Goal: Information Seeking & Learning: Check status

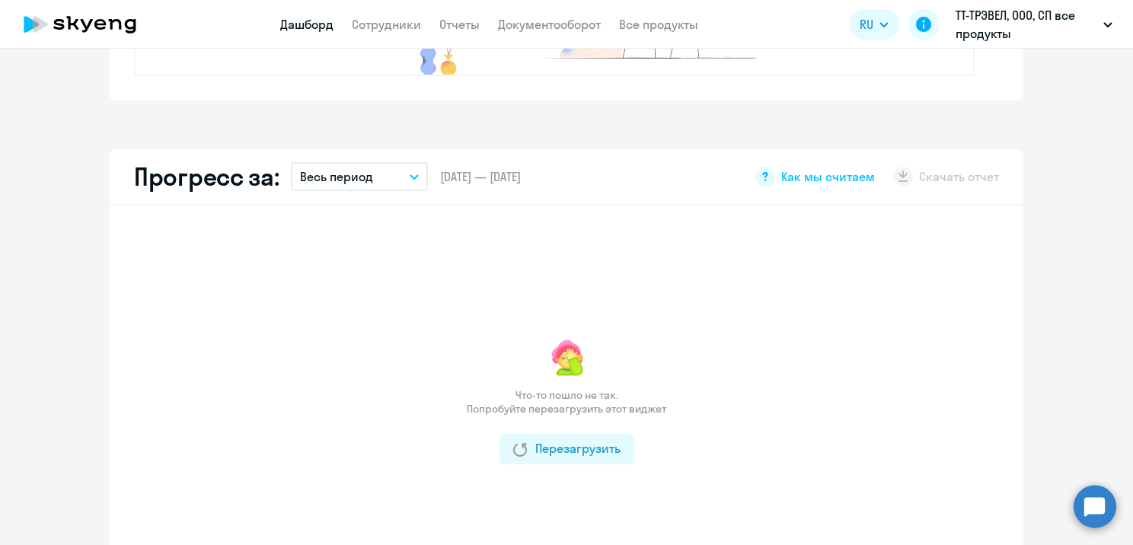
scroll to position [770, 0]
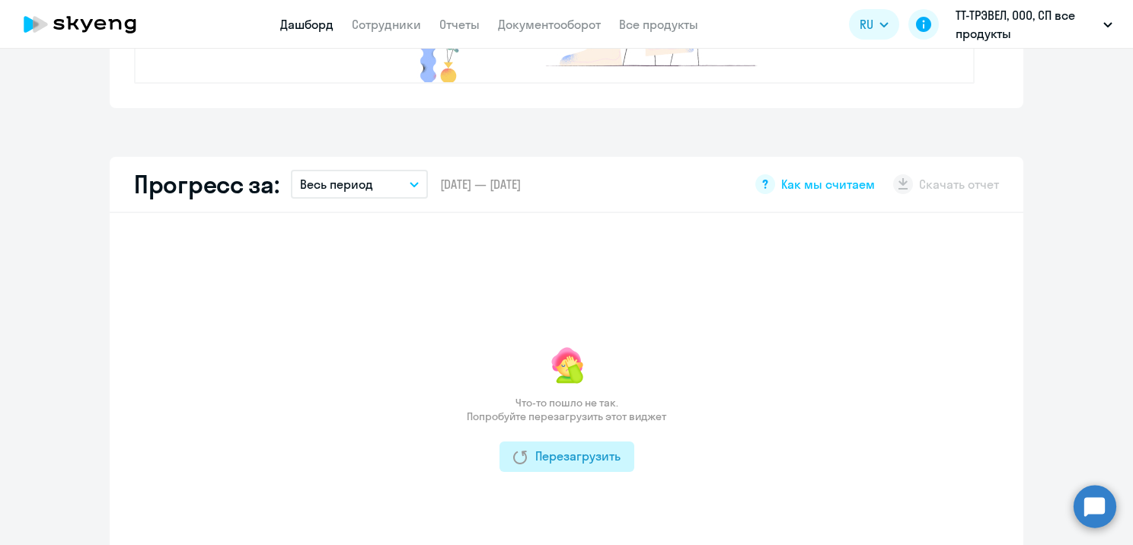
click at [577, 442] on button "Перезагрузить" at bounding box center [566, 457] width 135 height 30
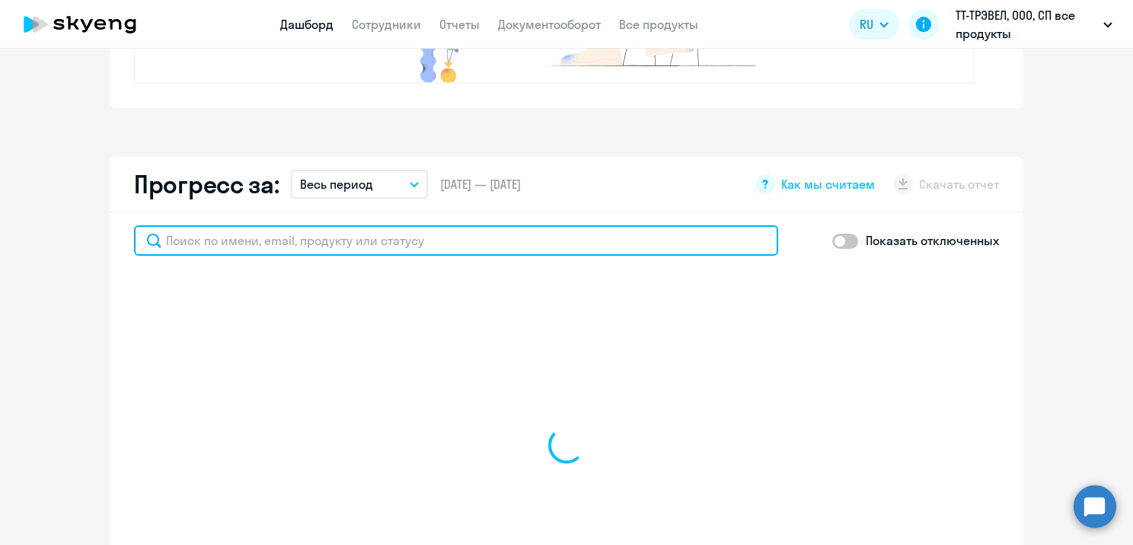
click at [290, 247] on input "text" at bounding box center [456, 240] width 644 height 30
paste input "[EMAIL_ADDRESS][DOMAIN_NAME]"
type input "[EMAIL_ADDRESS][DOMAIN_NAME]"
select select "30"
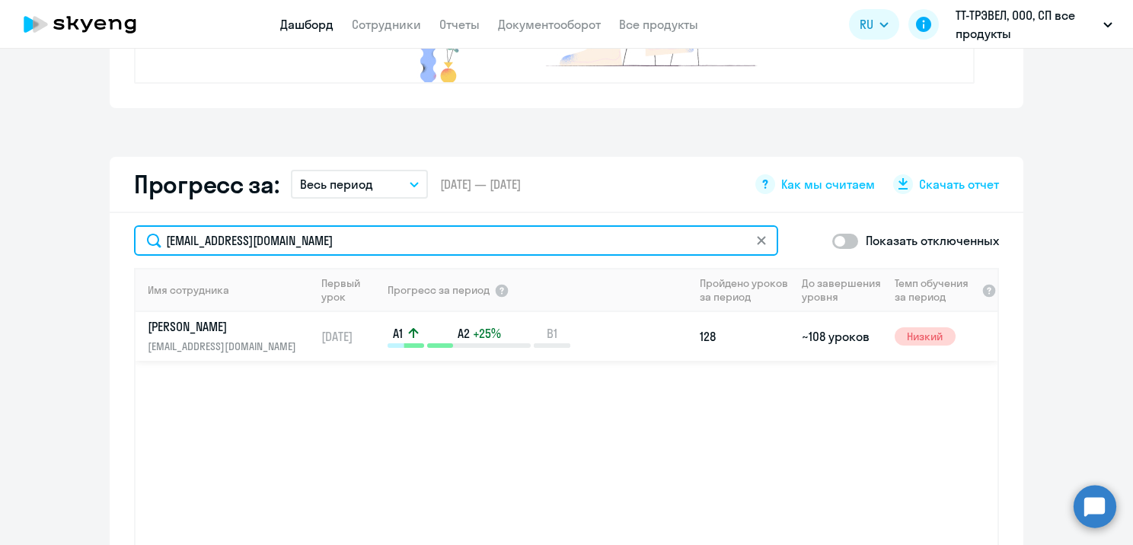
type input "[EMAIL_ADDRESS][DOMAIN_NAME]"
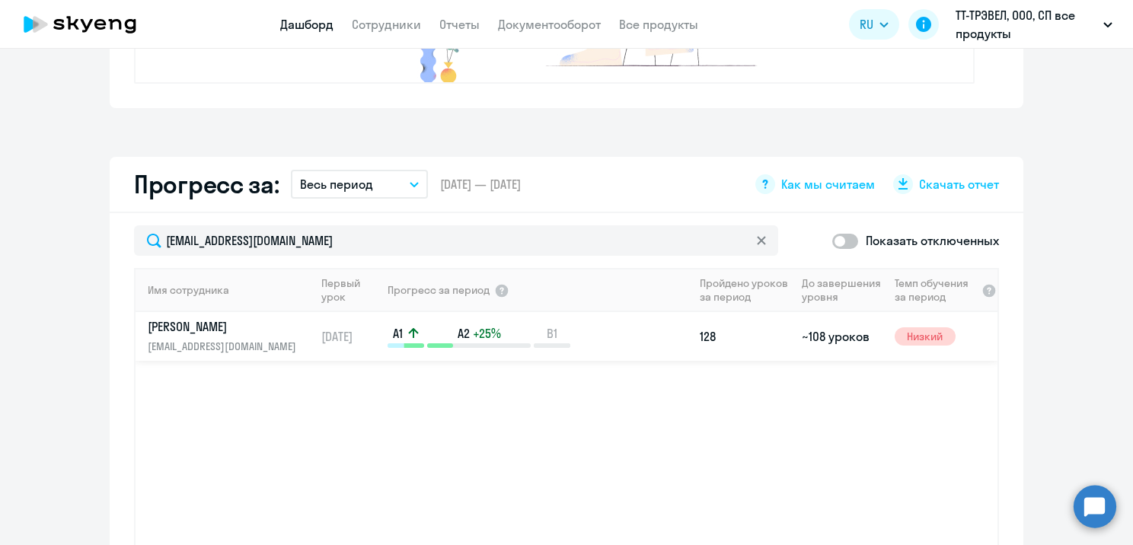
click at [214, 338] on p "[EMAIL_ADDRESS][DOMAIN_NAME]" at bounding box center [226, 346] width 157 height 17
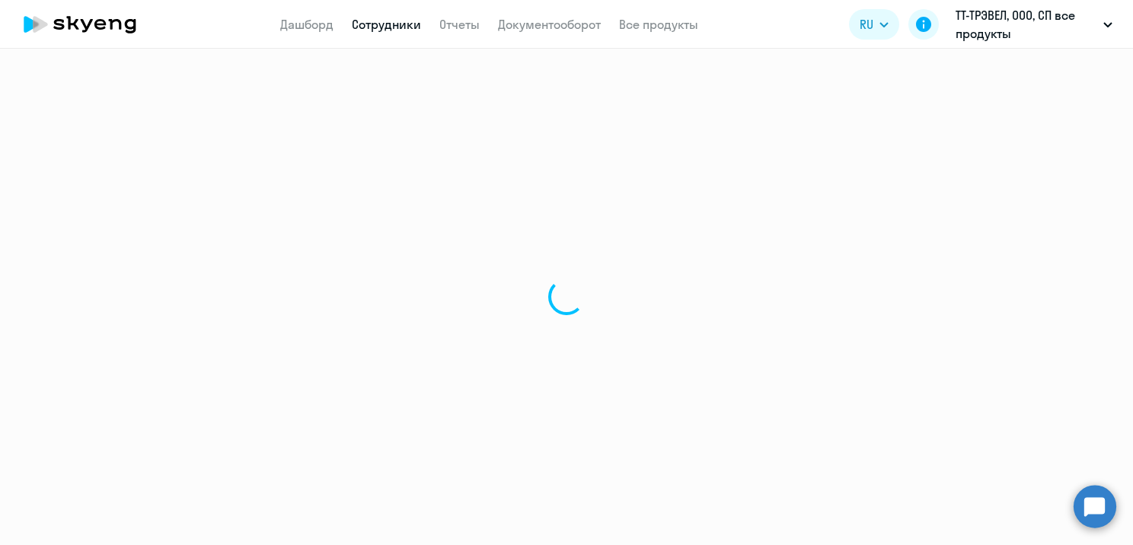
select select "english"
